Goal: Task Accomplishment & Management: Complete application form

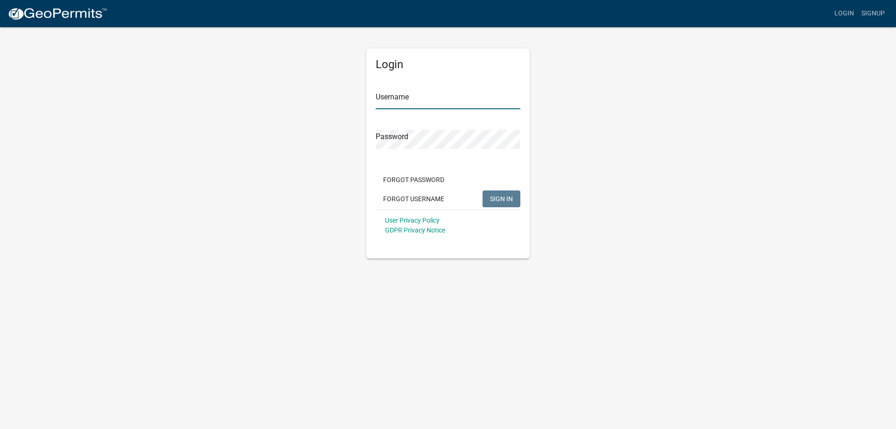
type input "[EMAIL_ADDRESS][DOMAIN_NAME]"
click at [507, 203] on button "SIGN IN" at bounding box center [501, 198] width 38 height 17
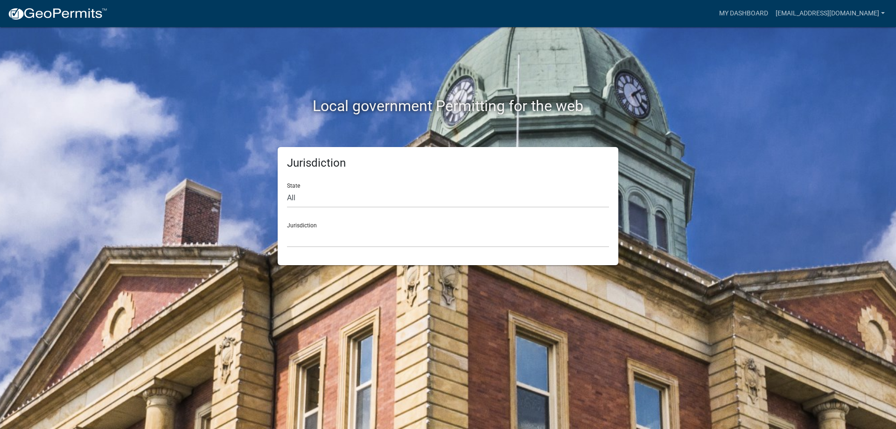
click at [337, 227] on div "Jurisdiction [GEOGRAPHIC_DATA], [US_STATE] City of [GEOGRAPHIC_DATA], [US_STATE…" at bounding box center [448, 231] width 322 height 32
click at [319, 194] on select "All [US_STATE] [US_STATE] [US_STATE] [US_STATE] [US_STATE] [US_STATE] [US_STATE…" at bounding box center [448, 197] width 322 height 19
select select "[US_STATE]"
click at [287, 188] on select "All [US_STATE] [US_STATE] [US_STATE] [US_STATE] [US_STATE] [US_STATE] [US_STATE…" at bounding box center [448, 197] width 322 height 19
click at [314, 242] on select "City of [GEOGRAPHIC_DATA], [US_STATE] City of [GEOGRAPHIC_DATA], [US_STATE] Cit…" at bounding box center [448, 237] width 322 height 19
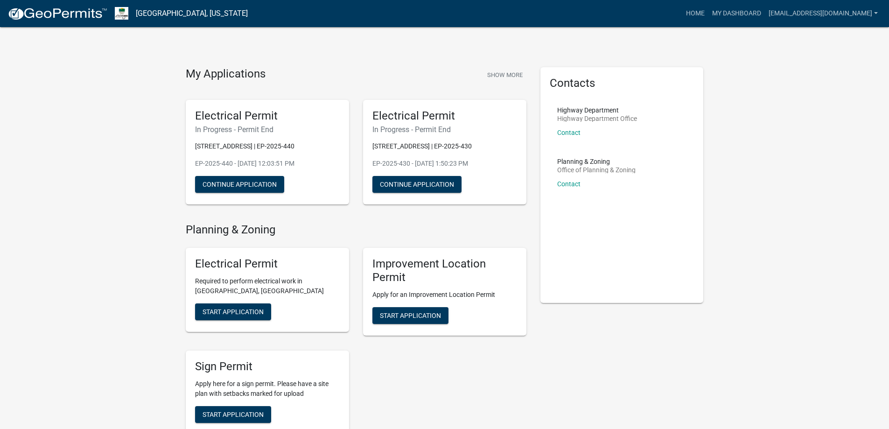
click at [525, 370] on div "Electrical Permit Required to perform electrical work in [GEOGRAPHIC_DATA], IN …" at bounding box center [356, 340] width 355 height 201
click at [243, 312] on span "Start Application" at bounding box center [232, 311] width 61 height 7
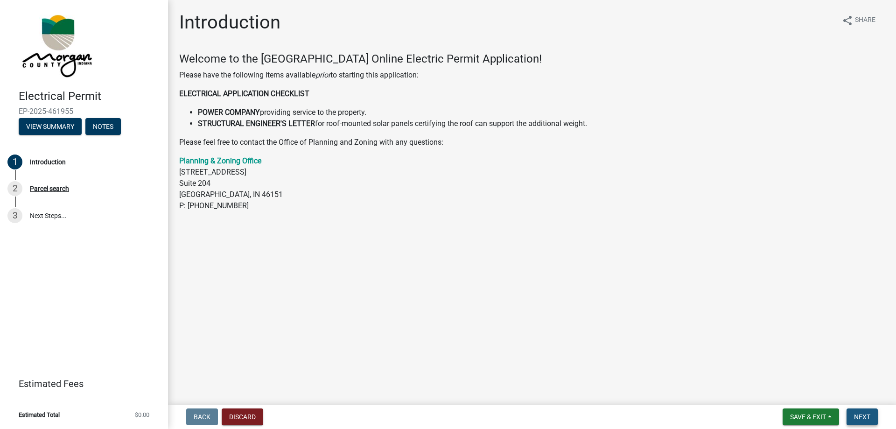
click at [859, 419] on span "Next" at bounding box center [862, 416] width 16 height 7
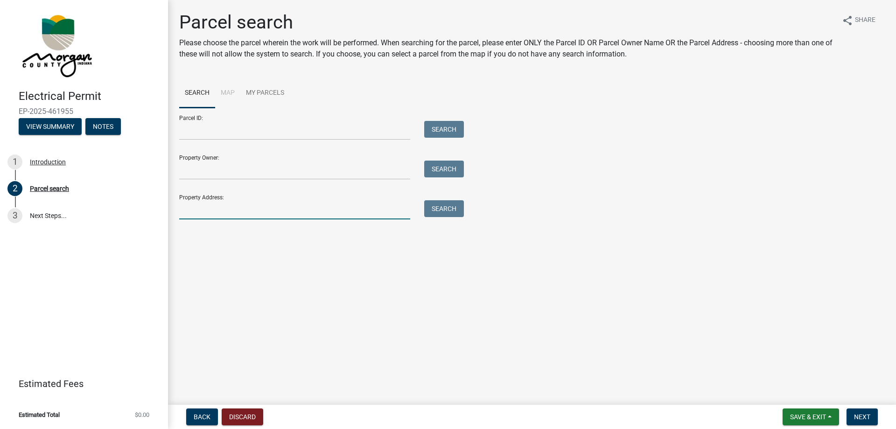
click at [269, 214] on input "Property Address:" at bounding box center [294, 209] width 231 height 19
click at [205, 212] on input "Property Address:" at bounding box center [294, 209] width 231 height 19
type input "[STREET_ADDRESS][PERSON_NAME]"
click at [434, 204] on button "Search" at bounding box center [444, 208] width 40 height 17
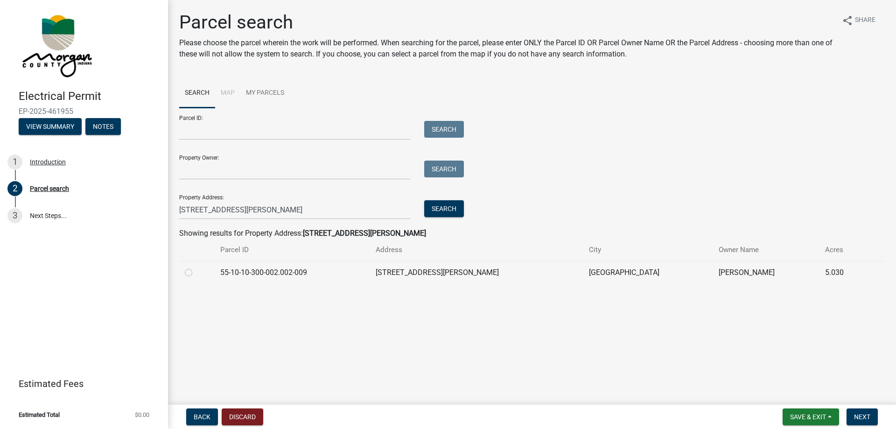
click at [196, 267] on label at bounding box center [196, 267] width 0 height 0
click at [196, 271] on input "radio" at bounding box center [199, 270] width 6 height 6
radio input "true"
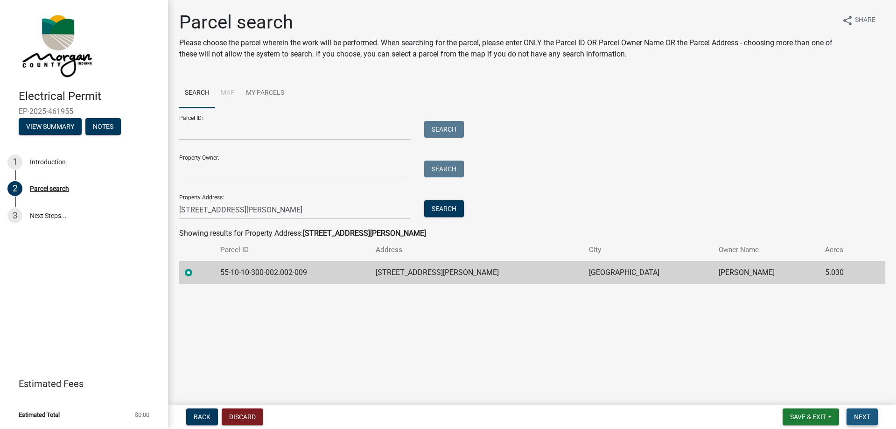
click at [857, 413] on span "Next" at bounding box center [862, 416] width 16 height 7
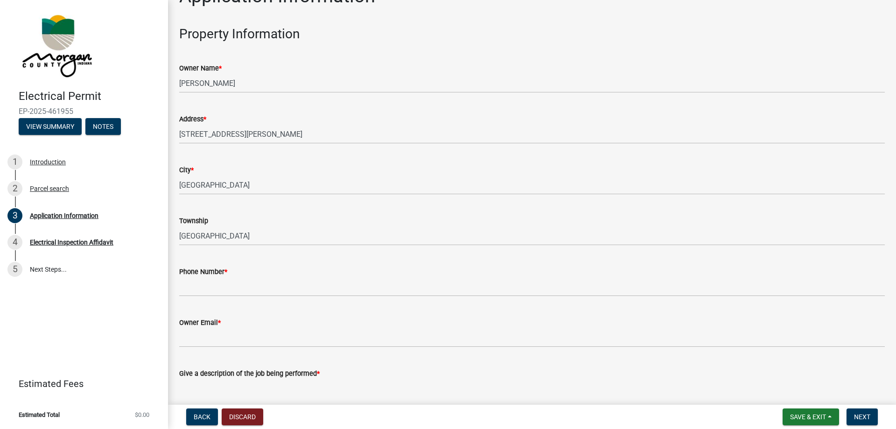
scroll to position [47, 0]
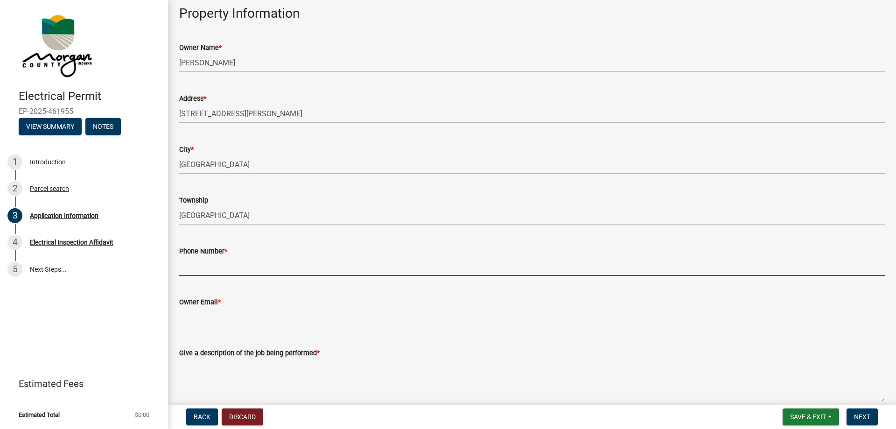
click at [216, 270] on input "Phone Number *" at bounding box center [531, 266] width 705 height 19
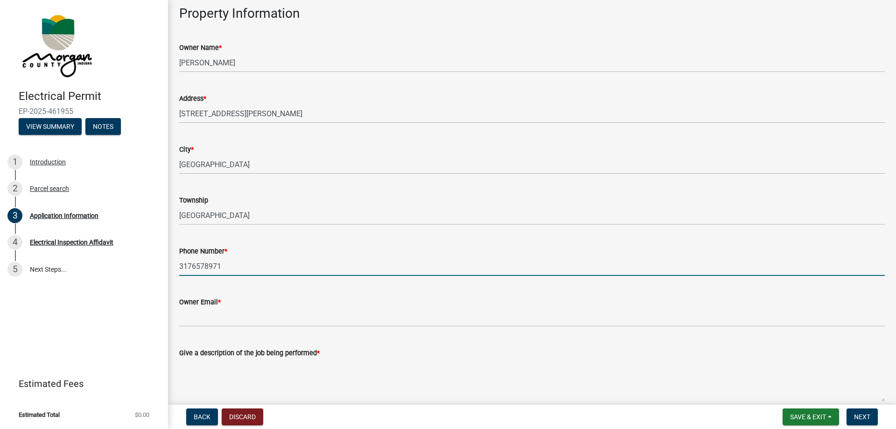
type input "3176578971"
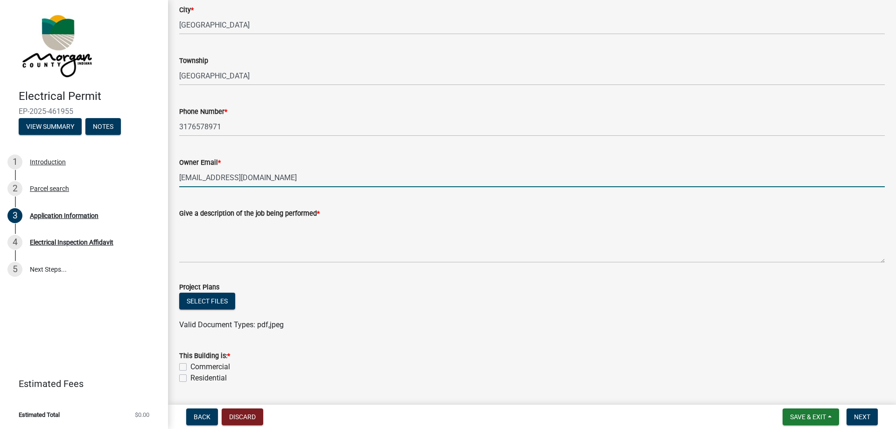
scroll to position [187, 0]
type input "[EMAIL_ADDRESS][DOMAIN_NAME]"
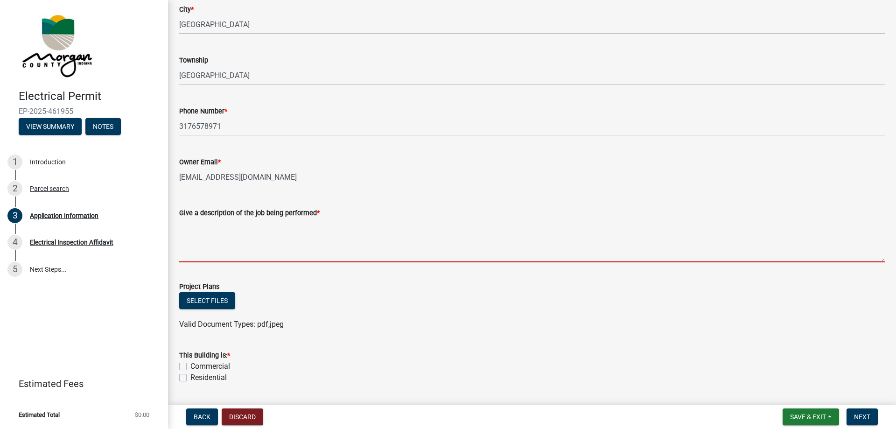
click at [232, 250] on textarea "Give a description of the job being performed *" at bounding box center [531, 240] width 705 height 44
click at [232, 254] on textarea "Give a description of the job being performed *" at bounding box center [531, 240] width 705 height 44
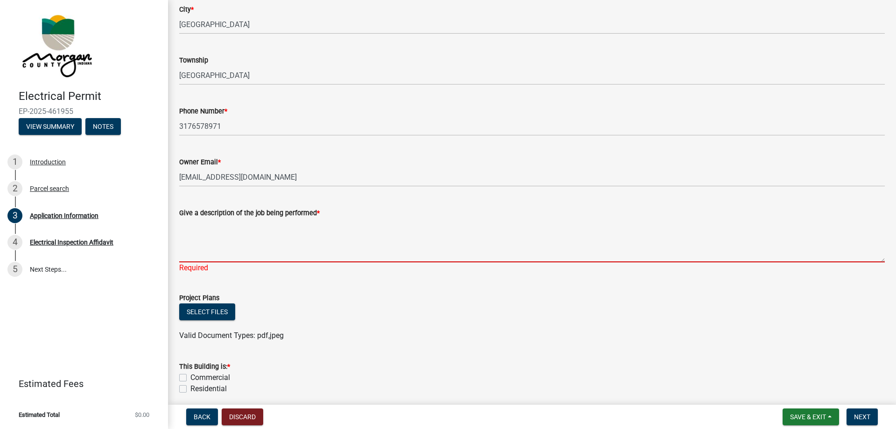
click at [186, 256] on textarea "Give a description of the job being performed *" at bounding box center [531, 240] width 705 height 44
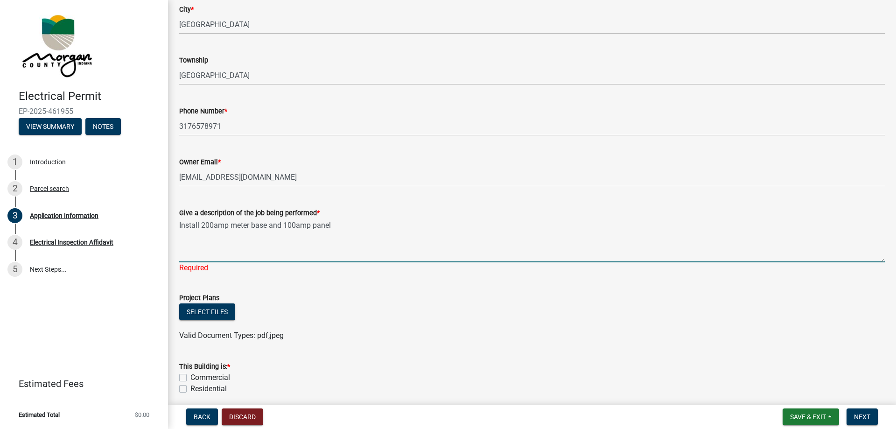
type textarea "Install 200amp meter base and 100amp panel"
click at [373, 310] on div "Select files" at bounding box center [531, 312] width 705 height 19
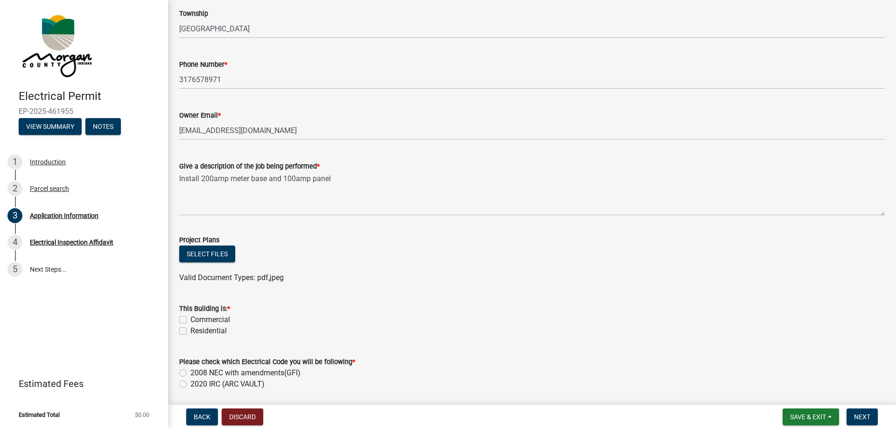
scroll to position [280, 0]
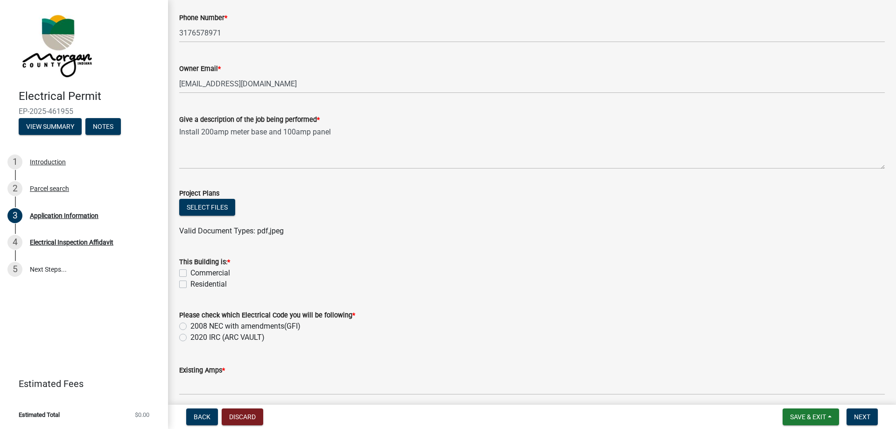
click at [190, 282] on label "Residential" at bounding box center [208, 284] width 36 height 11
click at [190, 282] on input "Residential" at bounding box center [193, 282] width 6 height 6
checkbox input "true"
checkbox input "false"
checkbox input "true"
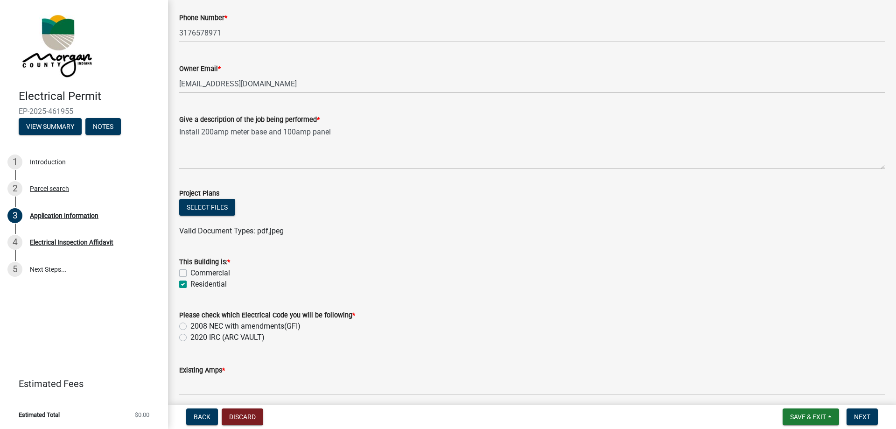
click at [190, 324] on label "2008 NEC with amendments(GFI)" at bounding box center [245, 325] width 110 height 11
click at [190, 324] on input "2008 NEC with amendments(GFI)" at bounding box center [193, 323] width 6 height 6
radio input "true"
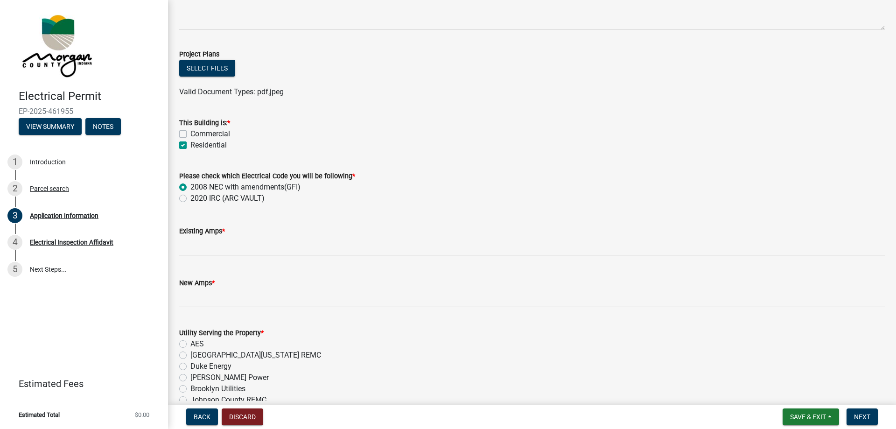
scroll to position [420, 0]
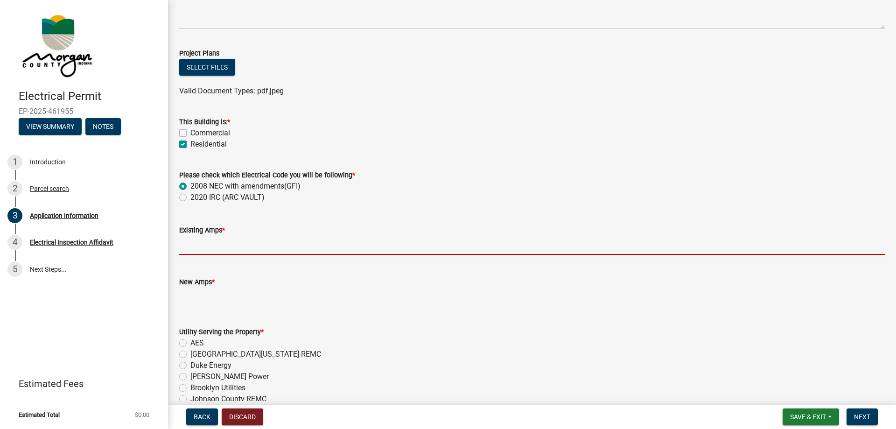
click at [197, 248] on input "text" at bounding box center [531, 245] width 705 height 19
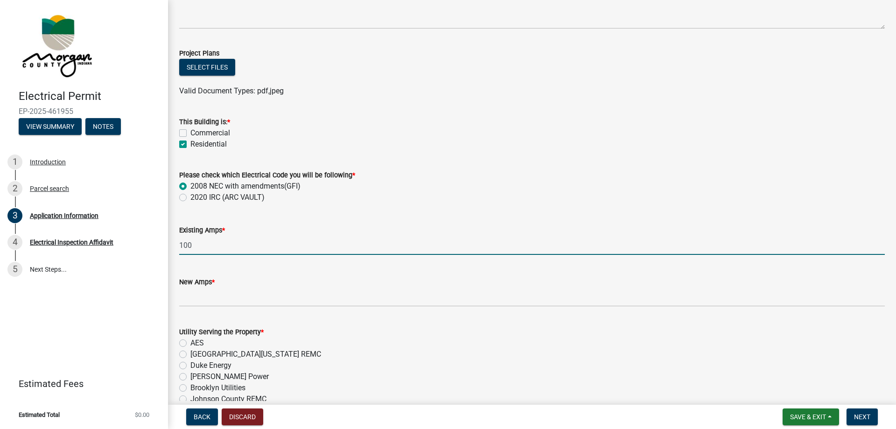
type input "100"
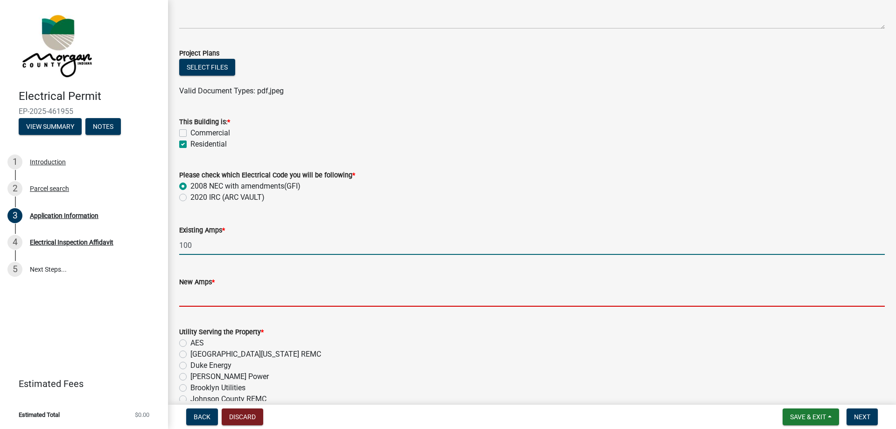
click at [186, 292] on input "text" at bounding box center [531, 296] width 705 height 19
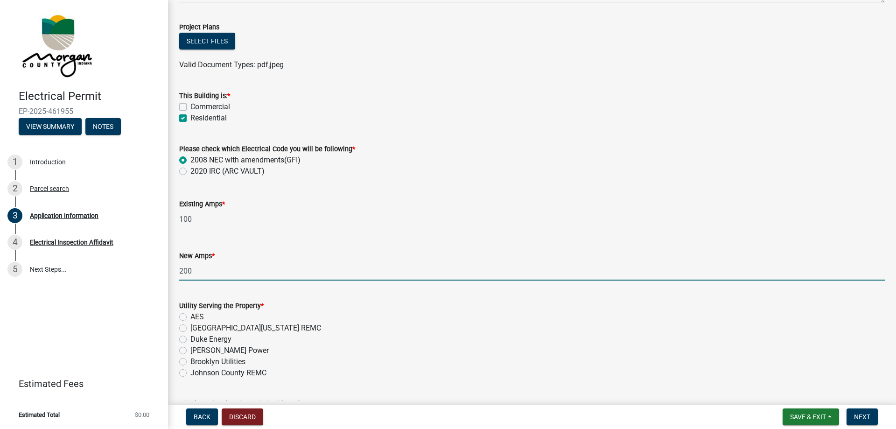
scroll to position [467, 0]
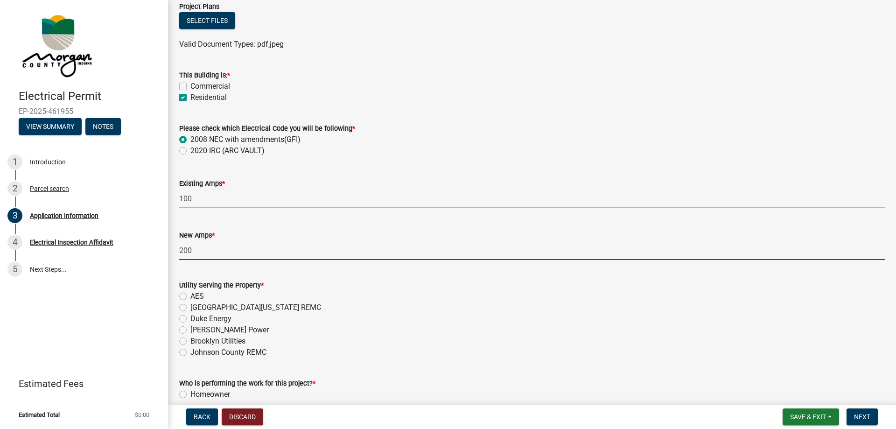
type input "200"
click at [190, 306] on label "[GEOGRAPHIC_DATA][US_STATE] REMC" at bounding box center [255, 307] width 131 height 11
click at [190, 306] on input "[GEOGRAPHIC_DATA][US_STATE] REMC" at bounding box center [193, 305] width 6 height 6
radio input "true"
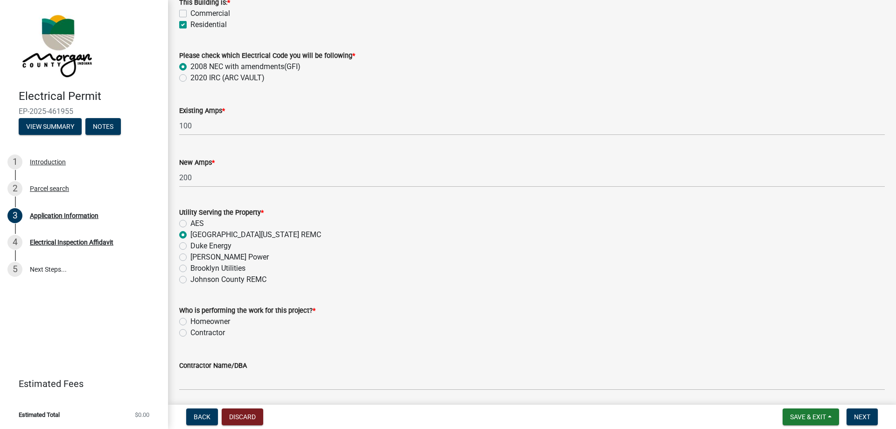
scroll to position [560, 0]
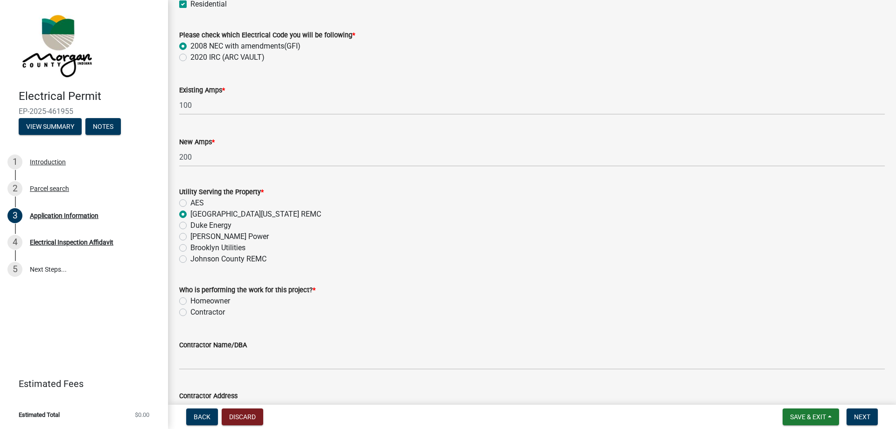
click at [190, 312] on label "Contractor" at bounding box center [207, 311] width 35 height 11
click at [190, 312] on input "Contractor" at bounding box center [193, 309] width 6 height 6
radio input "true"
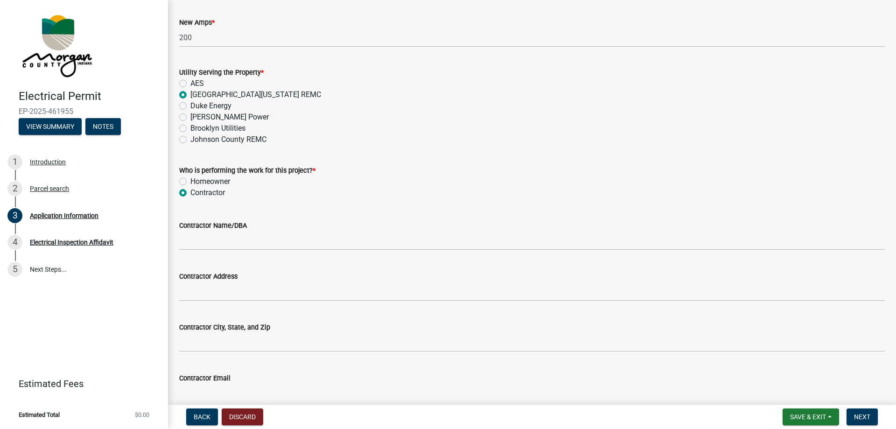
scroll to position [700, 0]
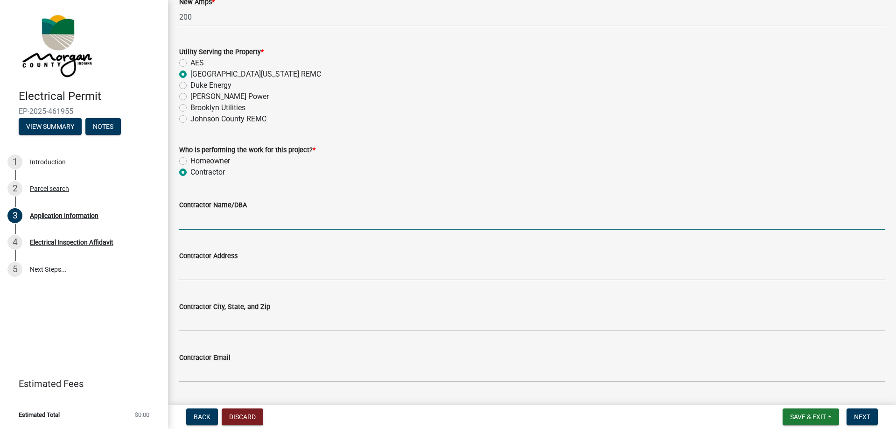
click at [198, 223] on input "Contractor Name/DBA" at bounding box center [531, 219] width 705 height 19
type input "Grounded Solutions, LLC"
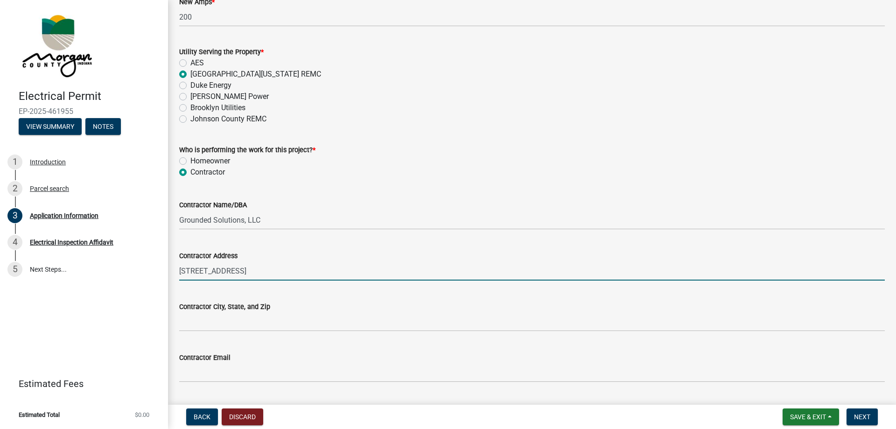
type input "[STREET_ADDRESS]"
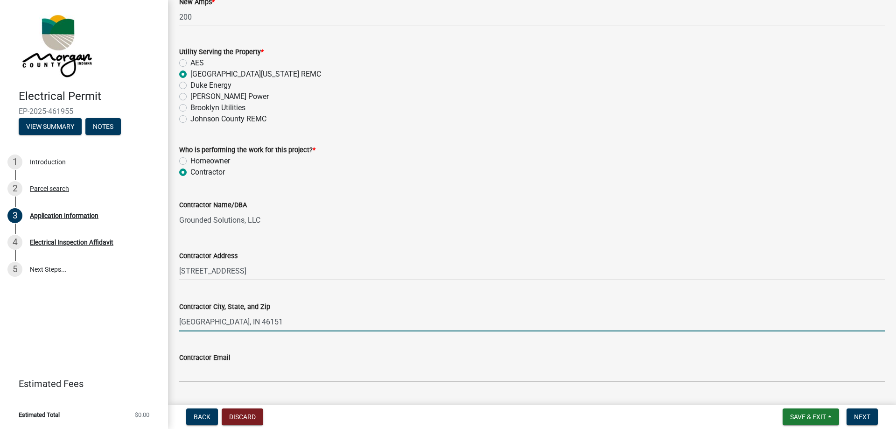
type input "[GEOGRAPHIC_DATA], IN 46151"
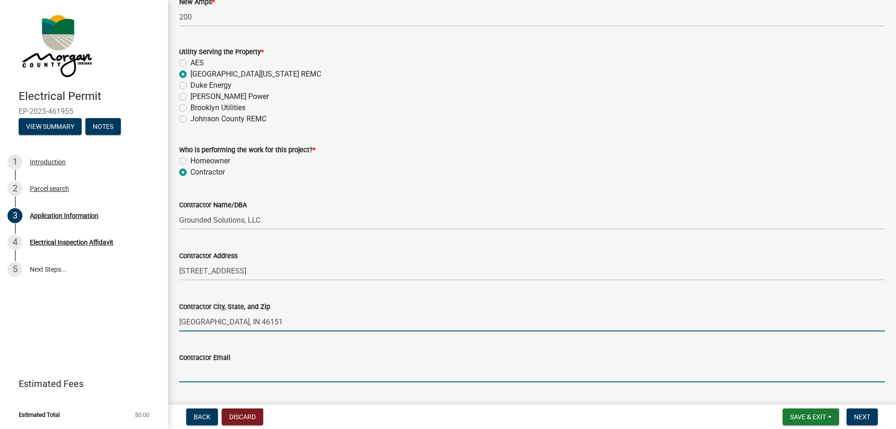
click at [345, 373] on input "Contractor Email" at bounding box center [531, 372] width 705 height 19
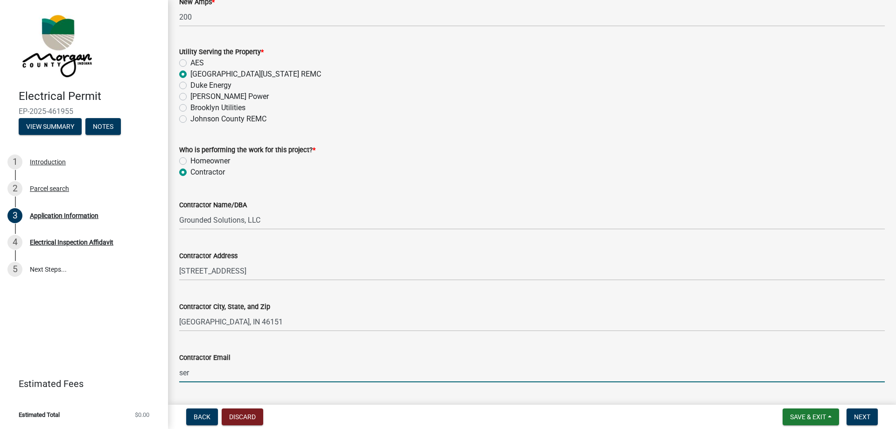
type input "[EMAIL_ADDRESS][DOMAIN_NAME]"
type input "3178341922"
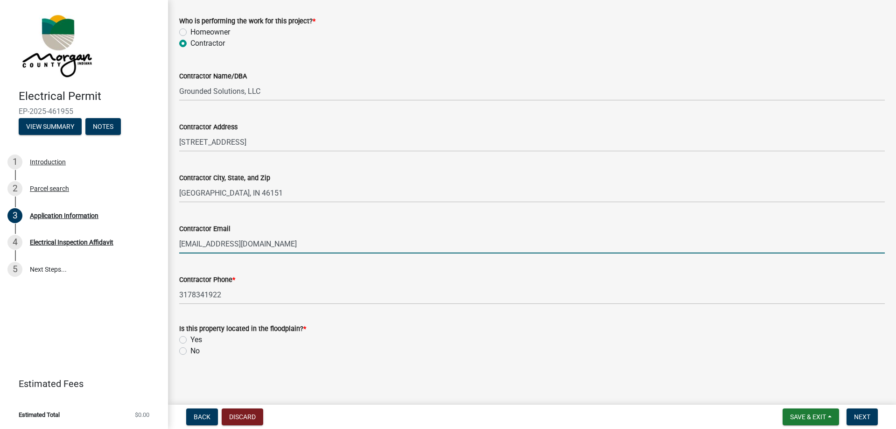
scroll to position [829, 0]
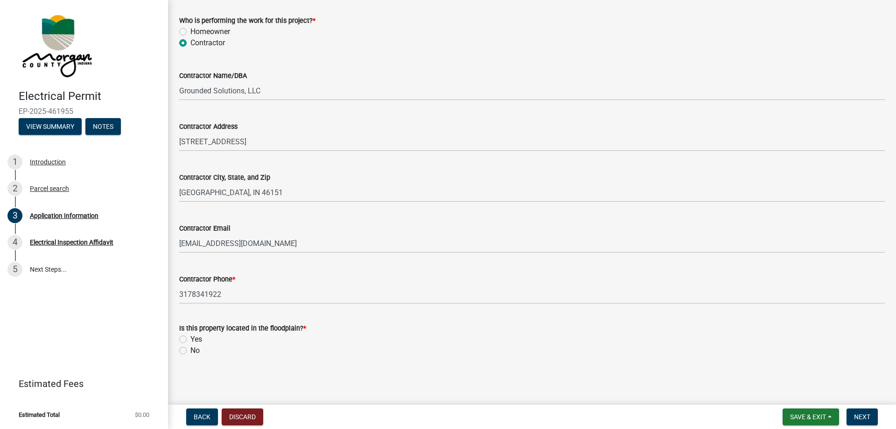
click at [190, 352] on label "No" at bounding box center [194, 350] width 9 height 11
click at [190, 351] on input "No" at bounding box center [193, 348] width 6 height 6
radio input "true"
click at [854, 417] on span "Next" at bounding box center [862, 416] width 16 height 7
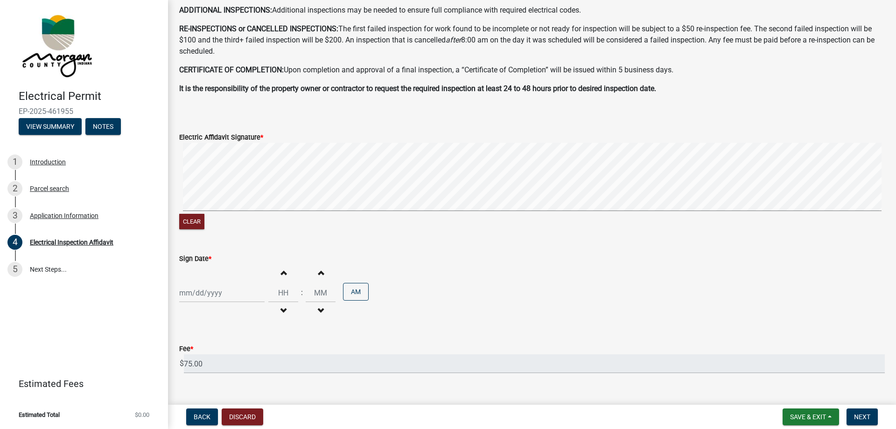
scroll to position [280, 0]
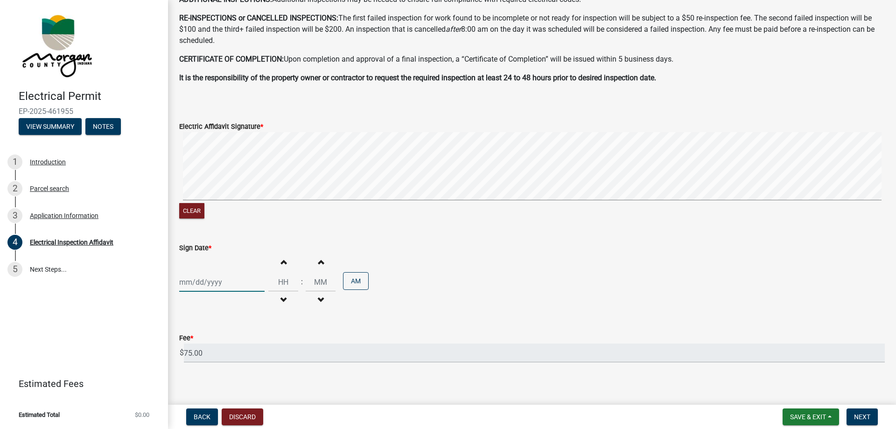
click at [224, 282] on div at bounding box center [221, 281] width 85 height 19
select select "8"
select select "2025"
click at [188, 217] on div "11" at bounding box center [188, 217] width 15 height 15
type input "[DATE]"
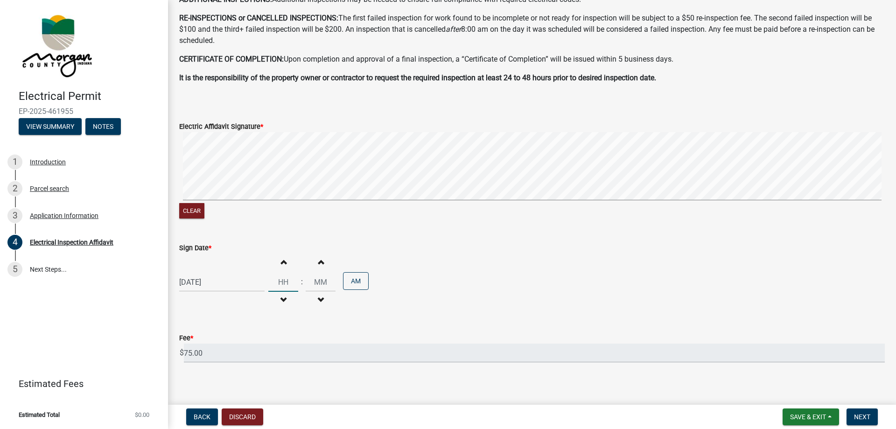
click at [278, 282] on input "Hours" at bounding box center [283, 281] width 30 height 19
type input "10"
click at [320, 285] on input "00" at bounding box center [321, 281] width 30 height 19
type input "0"
type input "05"
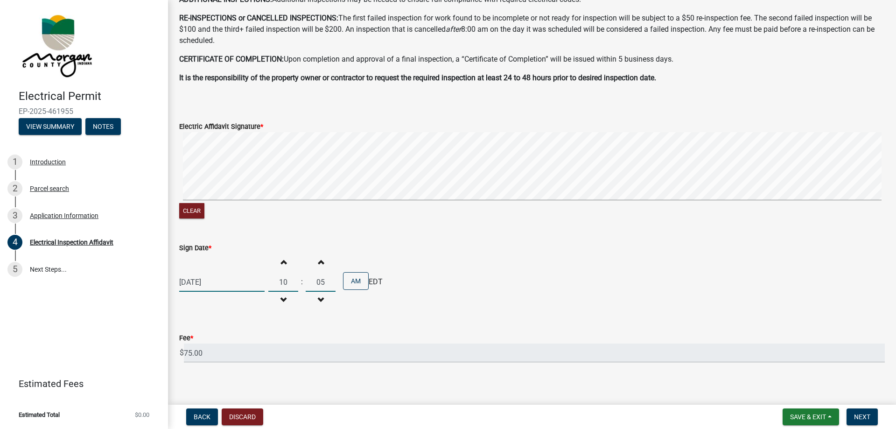
click at [283, 279] on input "10" at bounding box center [283, 281] width 30 height 19
type input "1"
click at [285, 283] on input "08" at bounding box center [283, 281] width 30 height 19
type input "0"
type input "10"
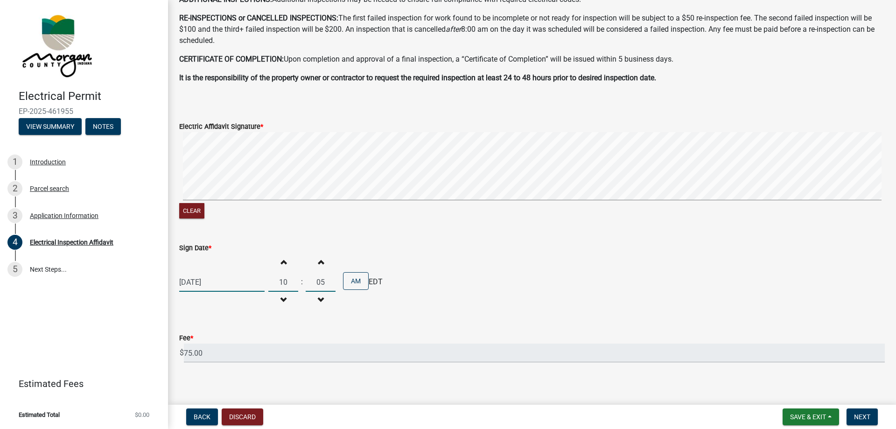
click at [320, 283] on input "05" at bounding box center [321, 281] width 30 height 19
type input "55"
click at [320, 324] on div "Fee * $ 75.00" at bounding box center [531, 340] width 705 height 43
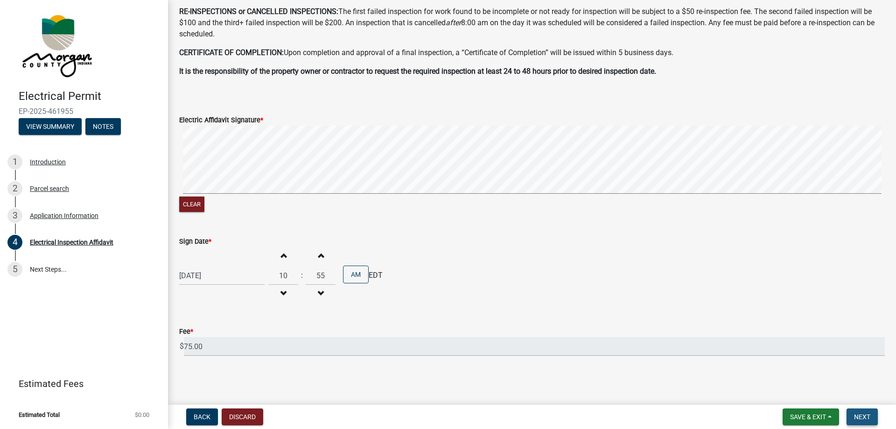
click at [856, 414] on span "Next" at bounding box center [862, 416] width 16 height 7
